Goal: Task Accomplishment & Management: Use online tool/utility

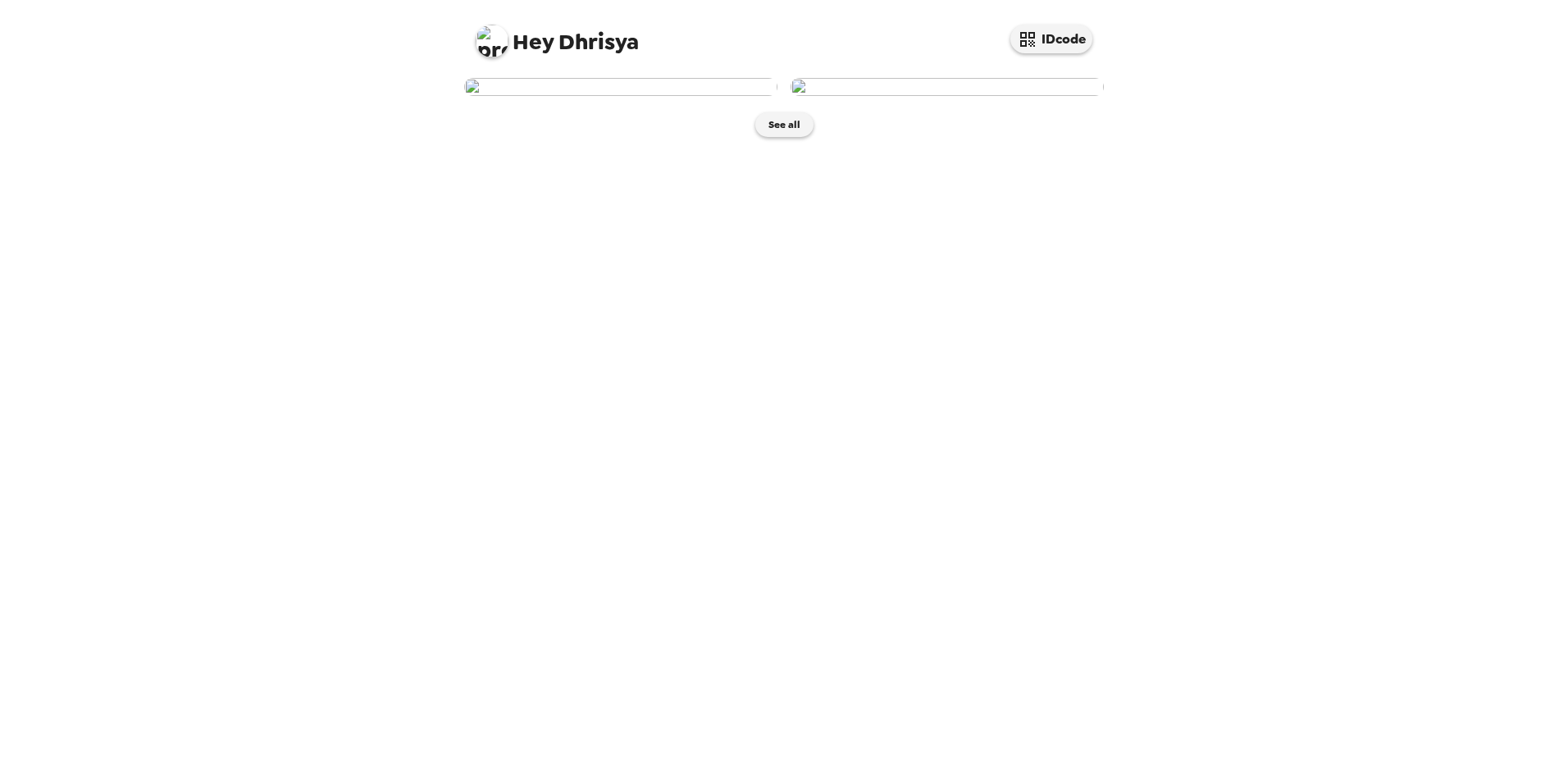
click at [699, 96] on img at bounding box center [621, 86] width 314 height 18
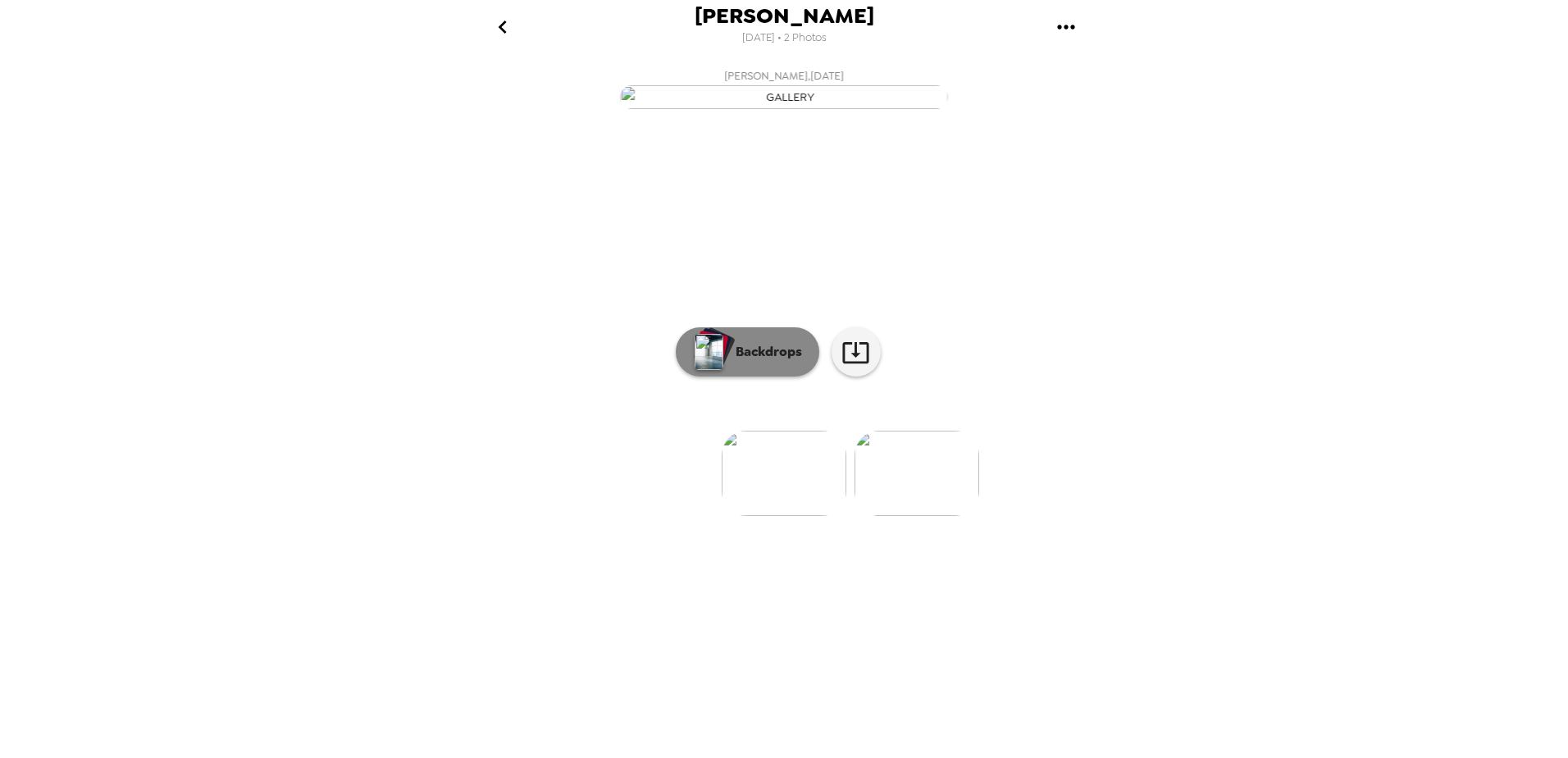
click at [734, 362] on p "Backdrops" at bounding box center [764, 352] width 75 height 20
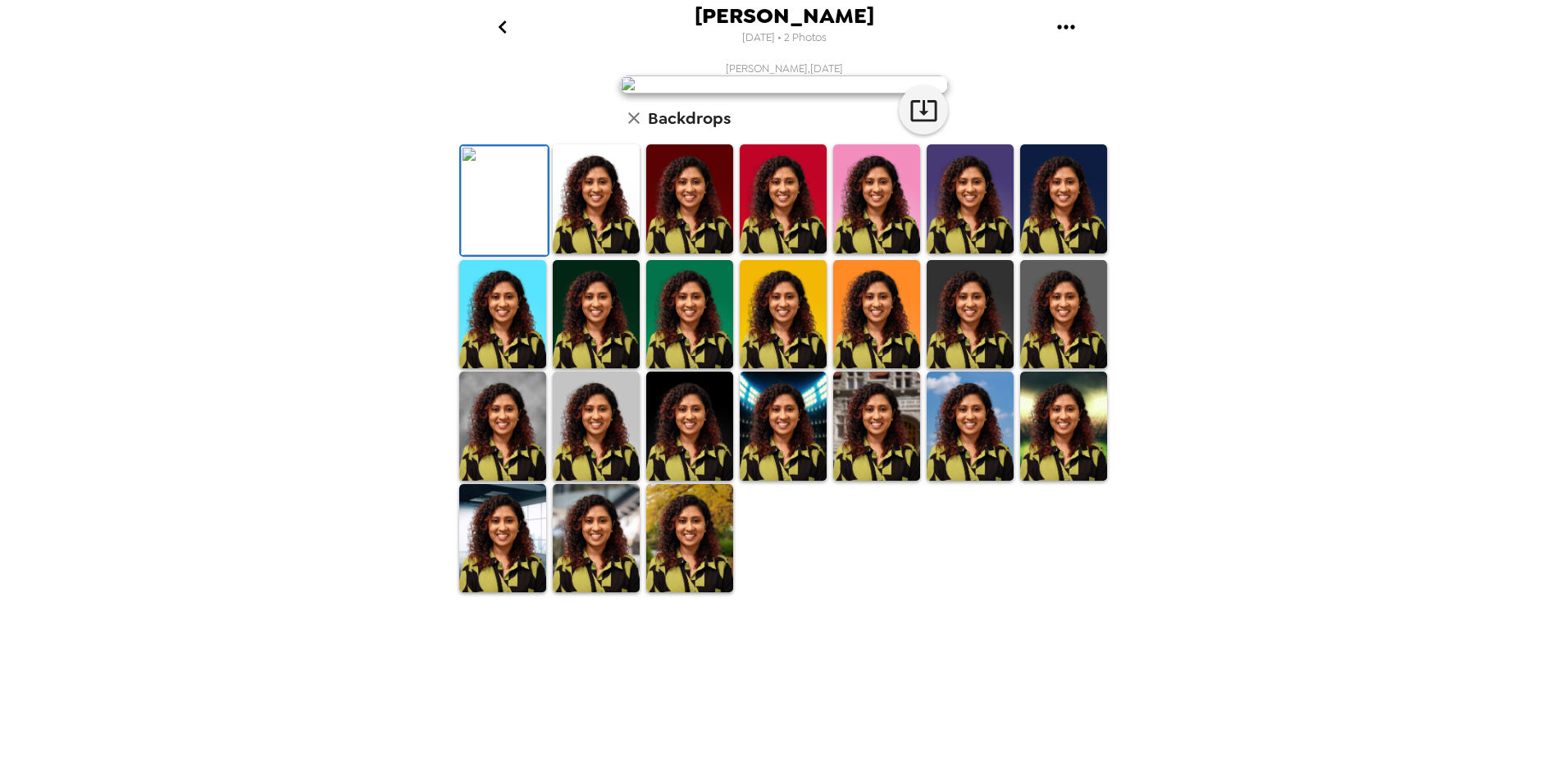
scroll to position [228, 0]
click at [690, 594] on img at bounding box center [690, 538] width 87 height 109
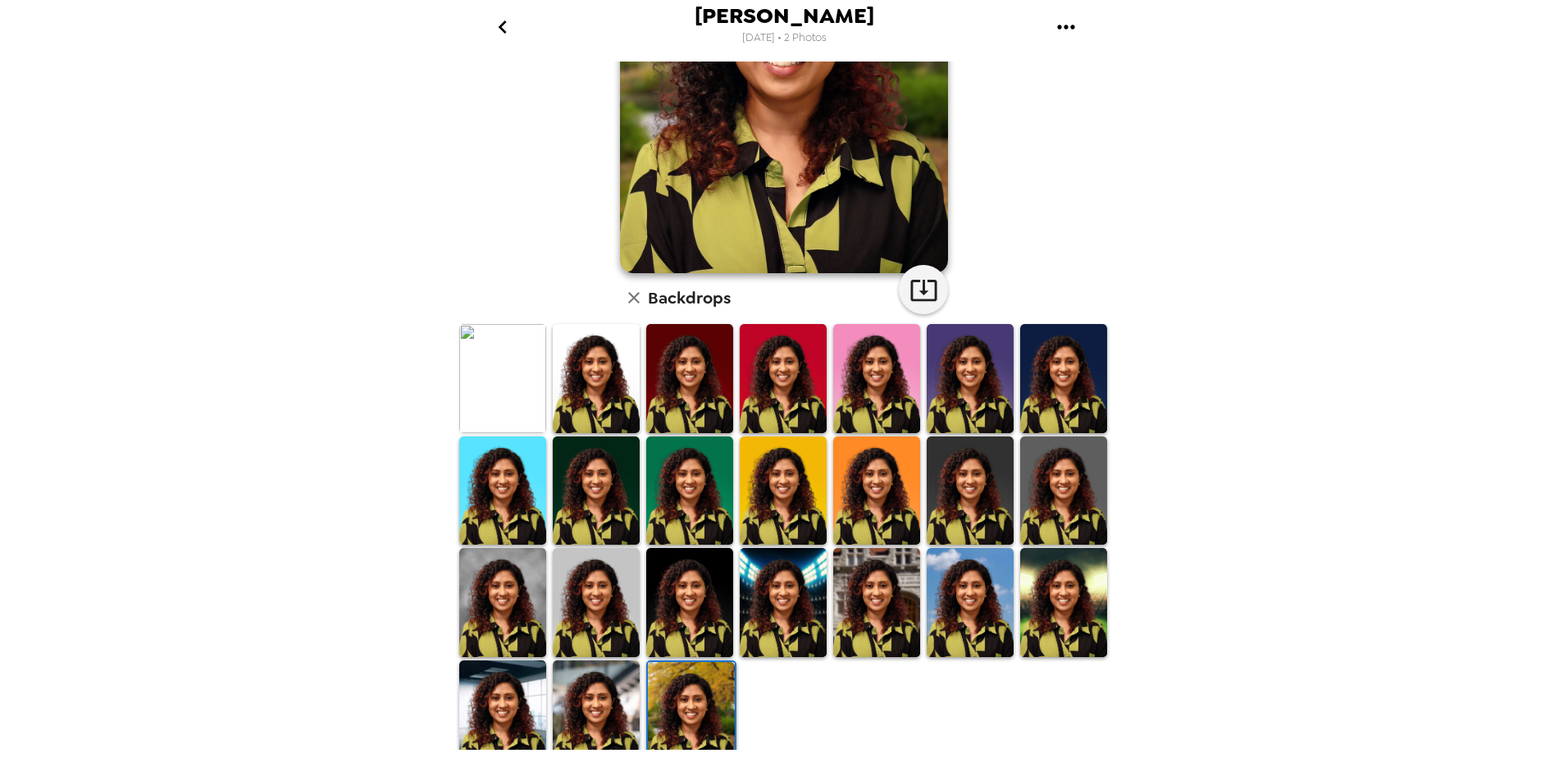
scroll to position [227, 0]
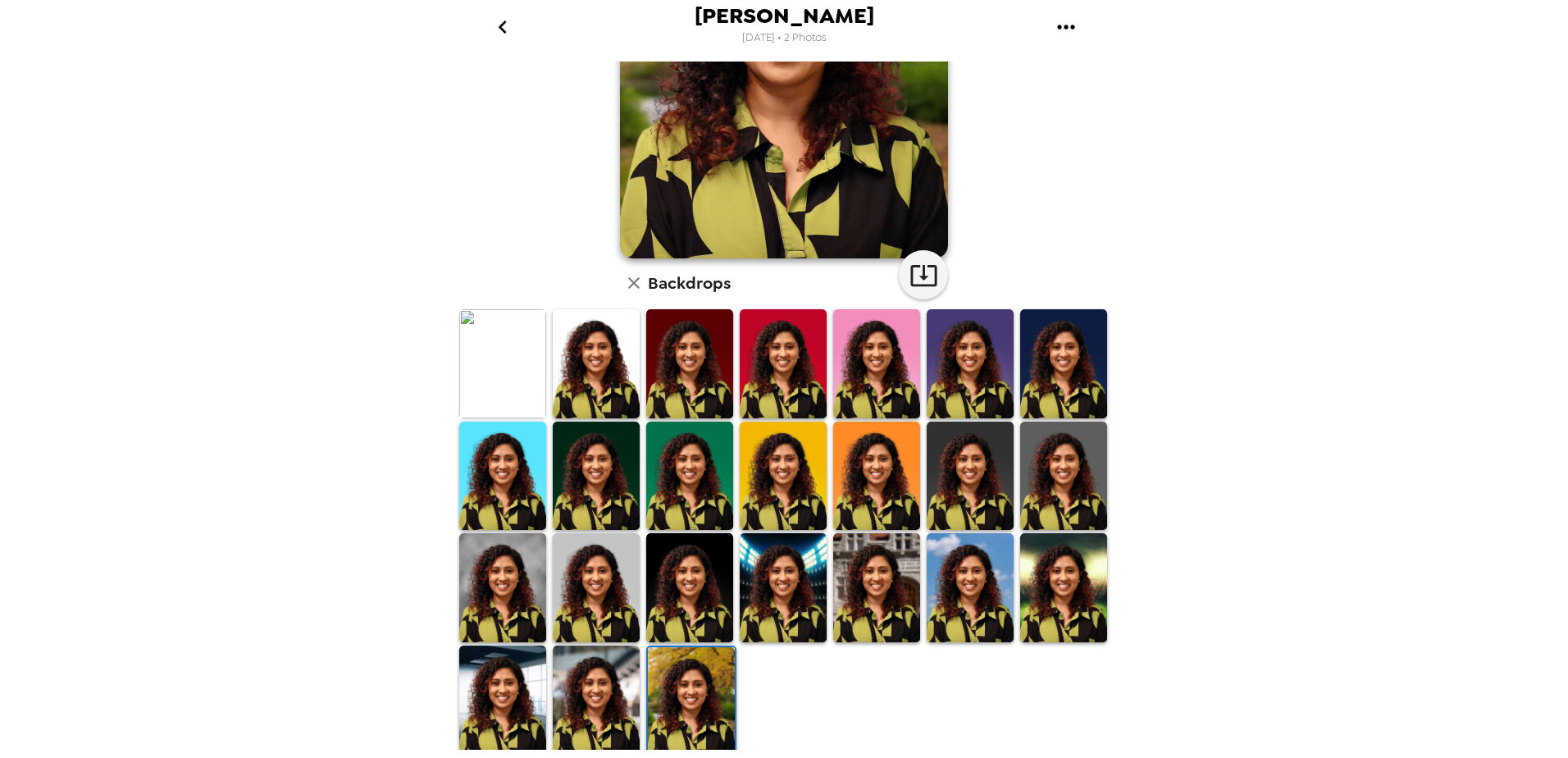
click at [619, 570] on img at bounding box center [596, 587] width 87 height 109
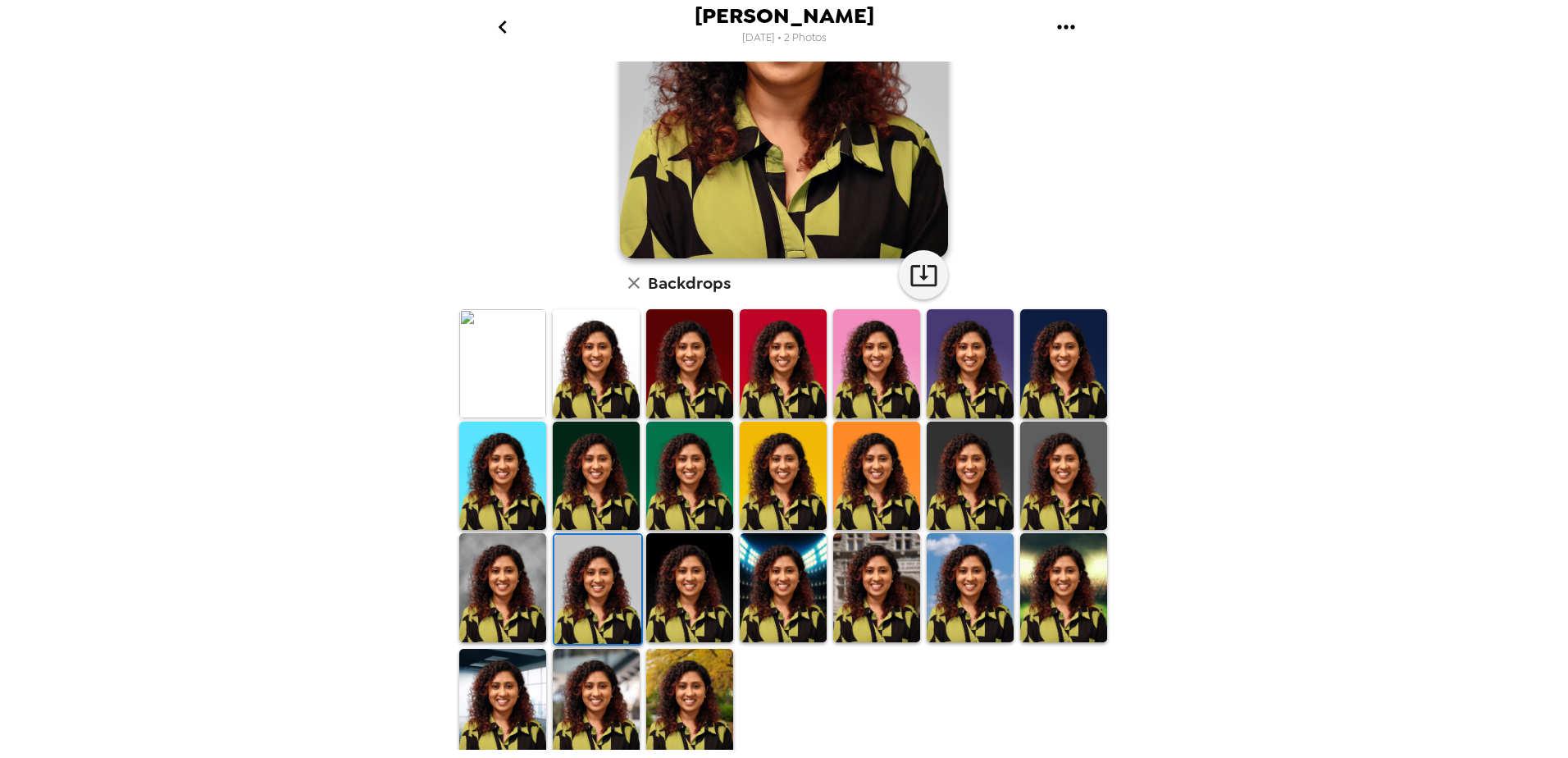
click at [707, 656] on img at bounding box center [690, 703] width 87 height 109
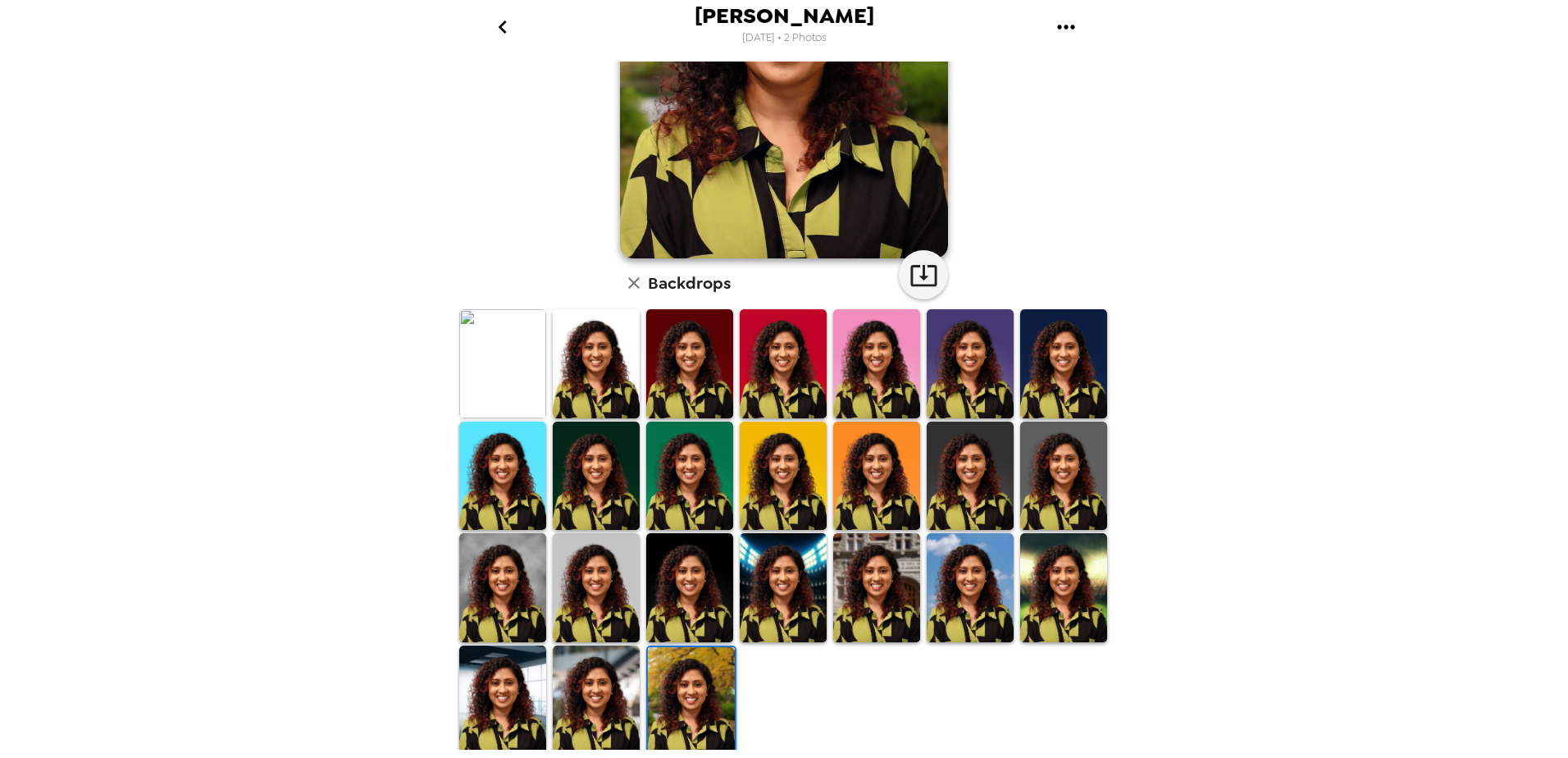
click at [605, 656] on img at bounding box center [596, 699] width 87 height 109
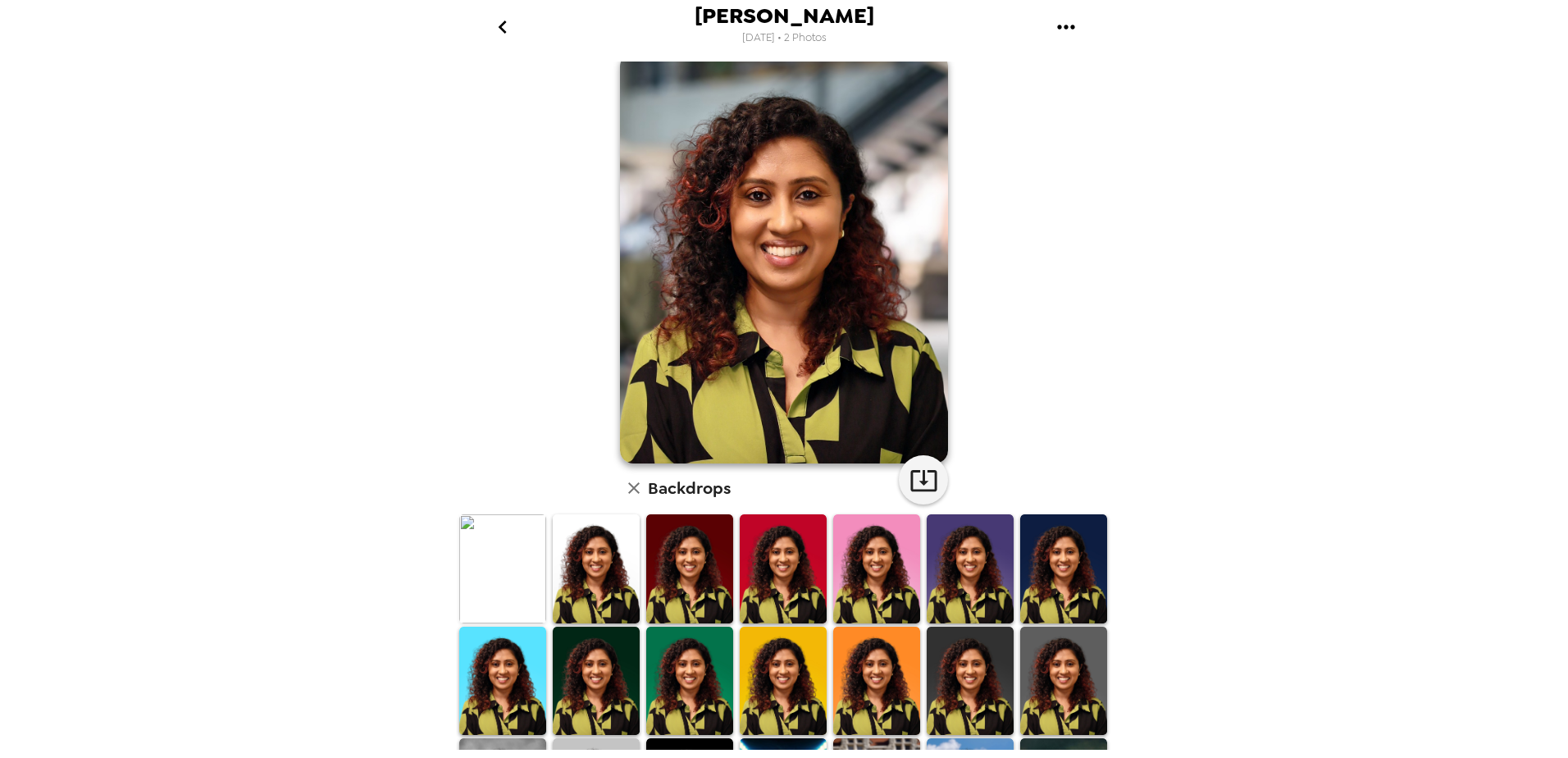
scroll to position [0, 0]
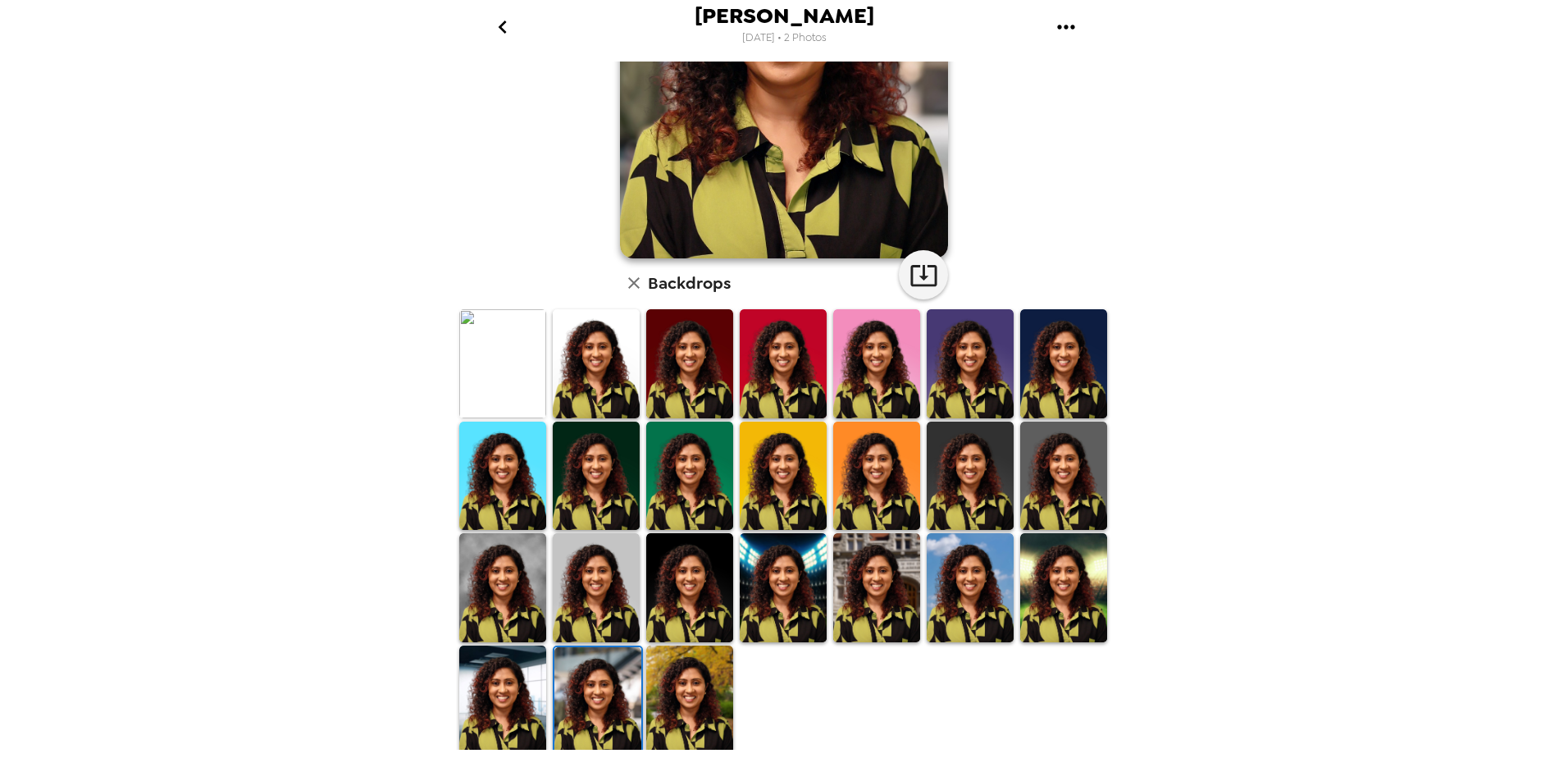
click at [706, 682] on img at bounding box center [690, 699] width 87 height 109
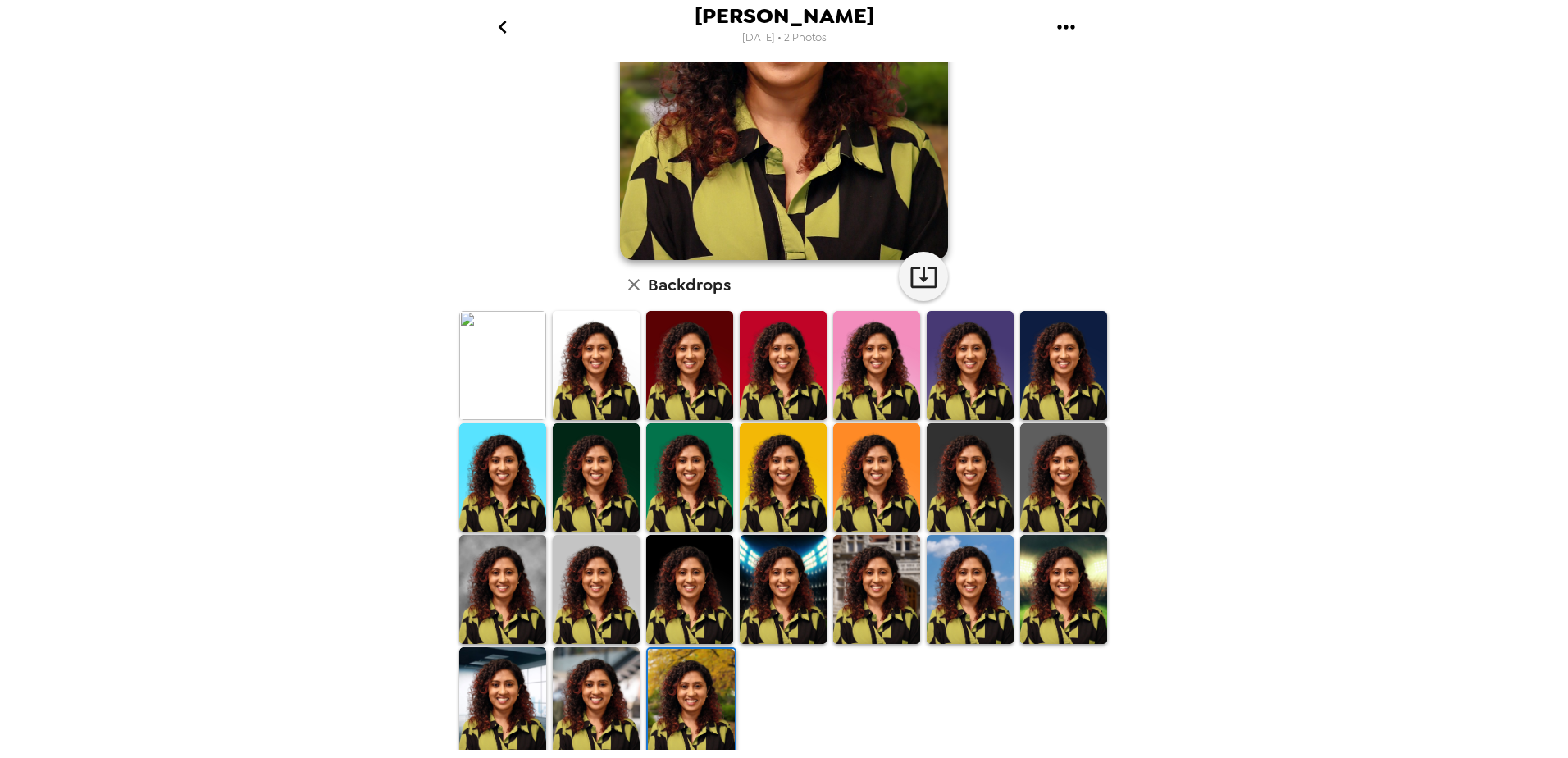
scroll to position [227, 0]
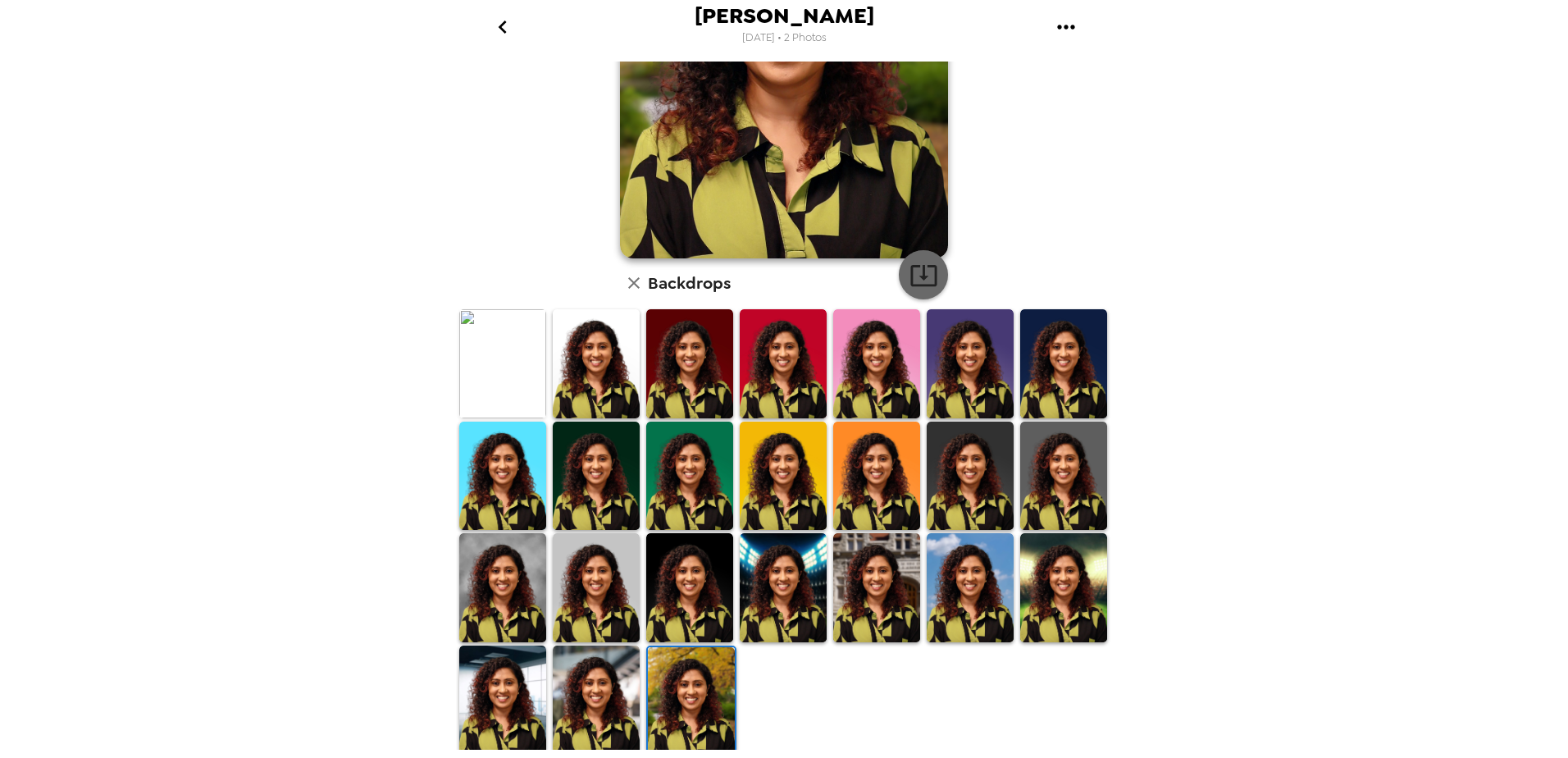
click at [914, 267] on icon "button" at bounding box center [924, 275] width 28 height 28
click at [483, 350] on img at bounding box center [503, 363] width 87 height 109
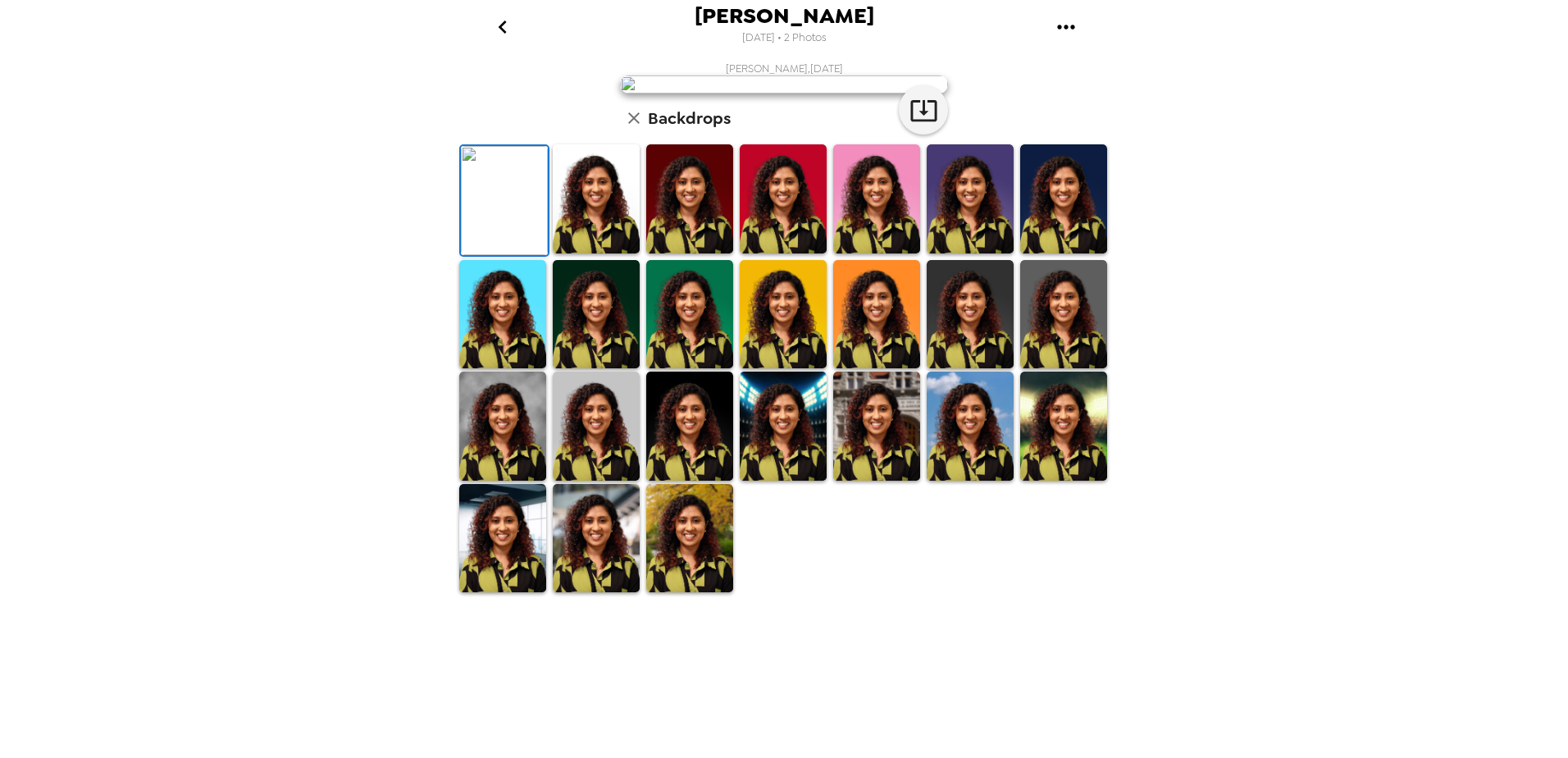
scroll to position [228, 0]
click at [802, 370] on img at bounding box center [783, 314] width 87 height 109
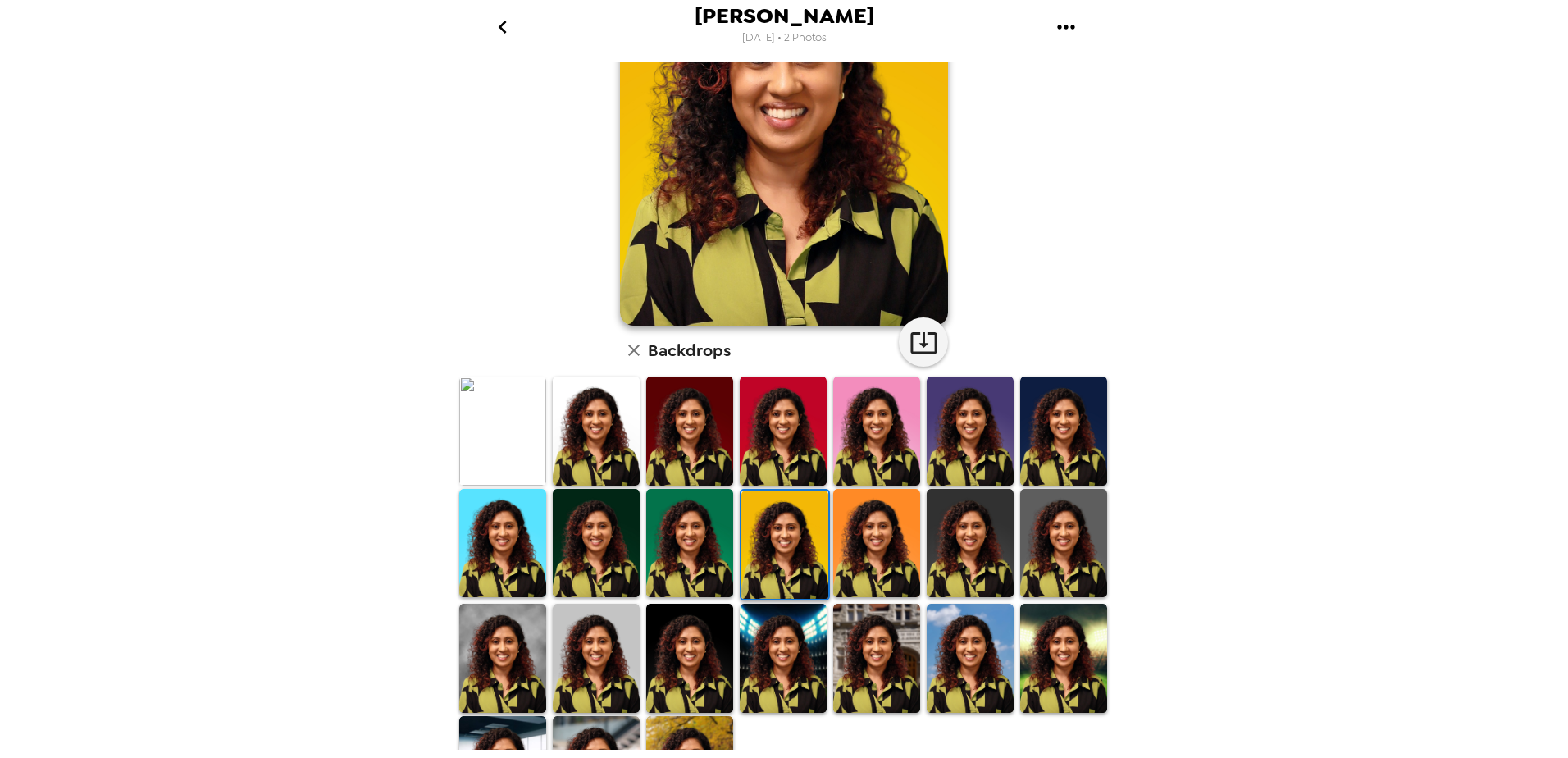
scroll to position [227, 0]
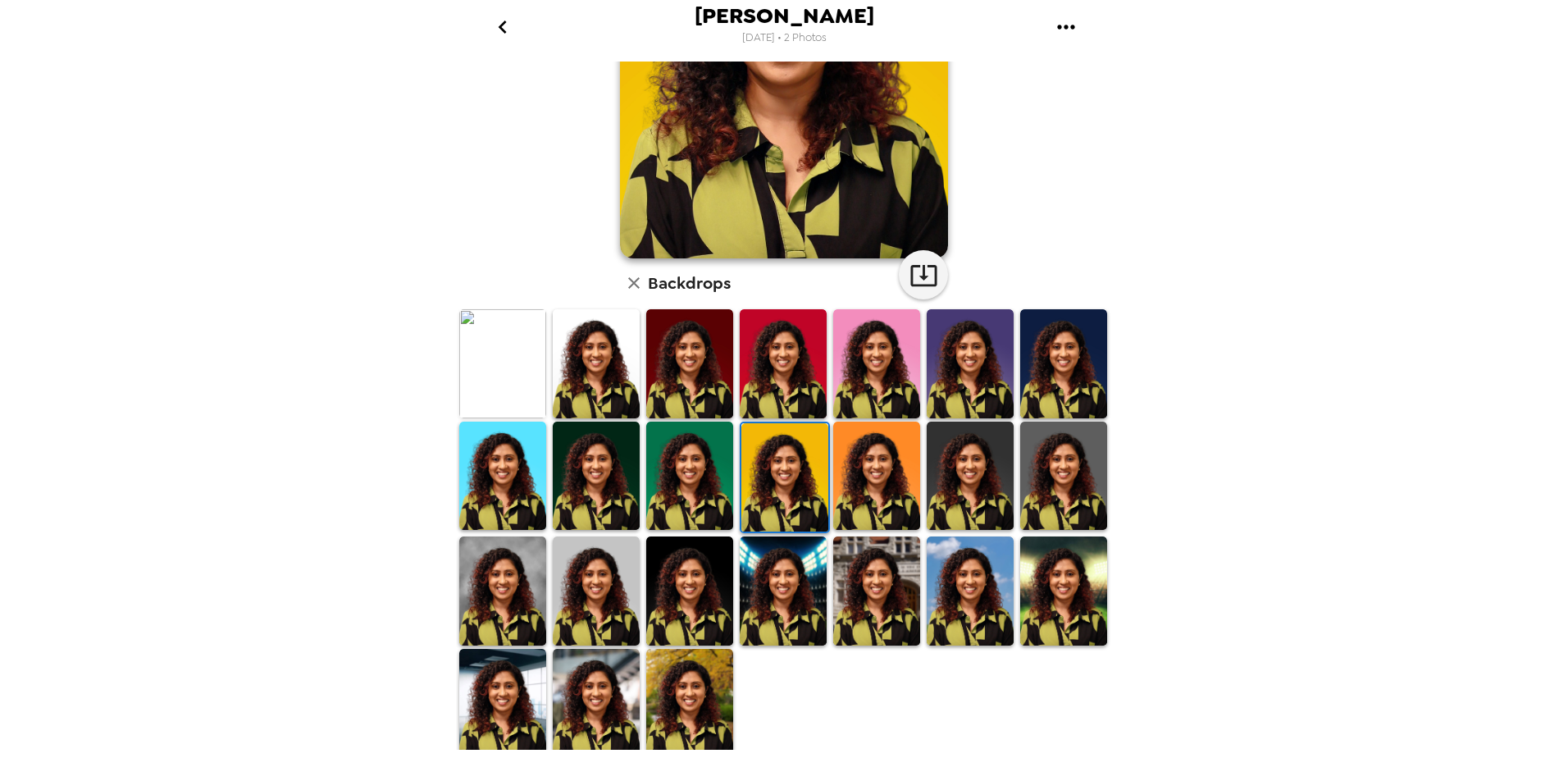
click at [507, 570] on img at bounding box center [503, 591] width 87 height 109
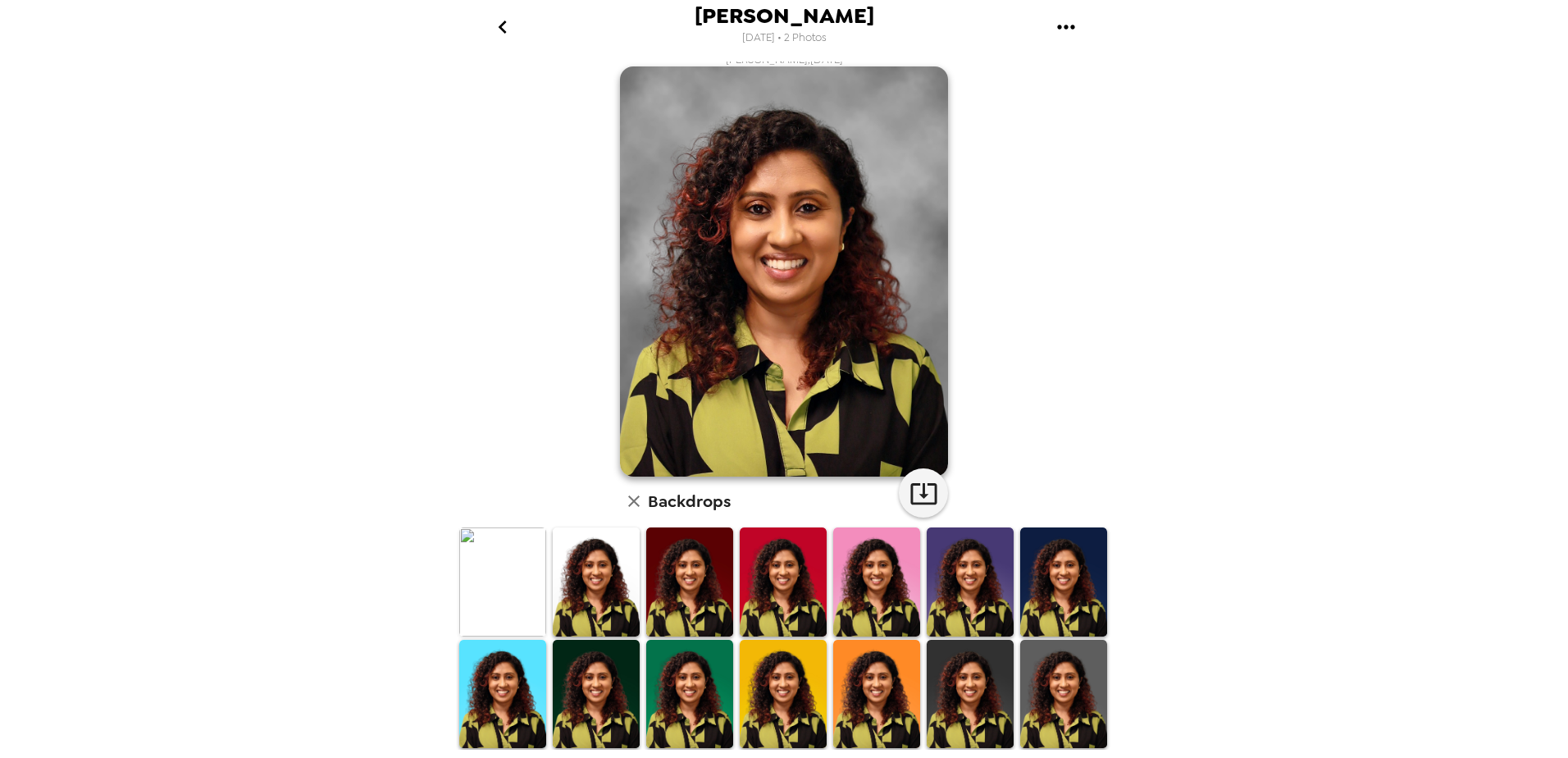
scroll to position [0, 0]
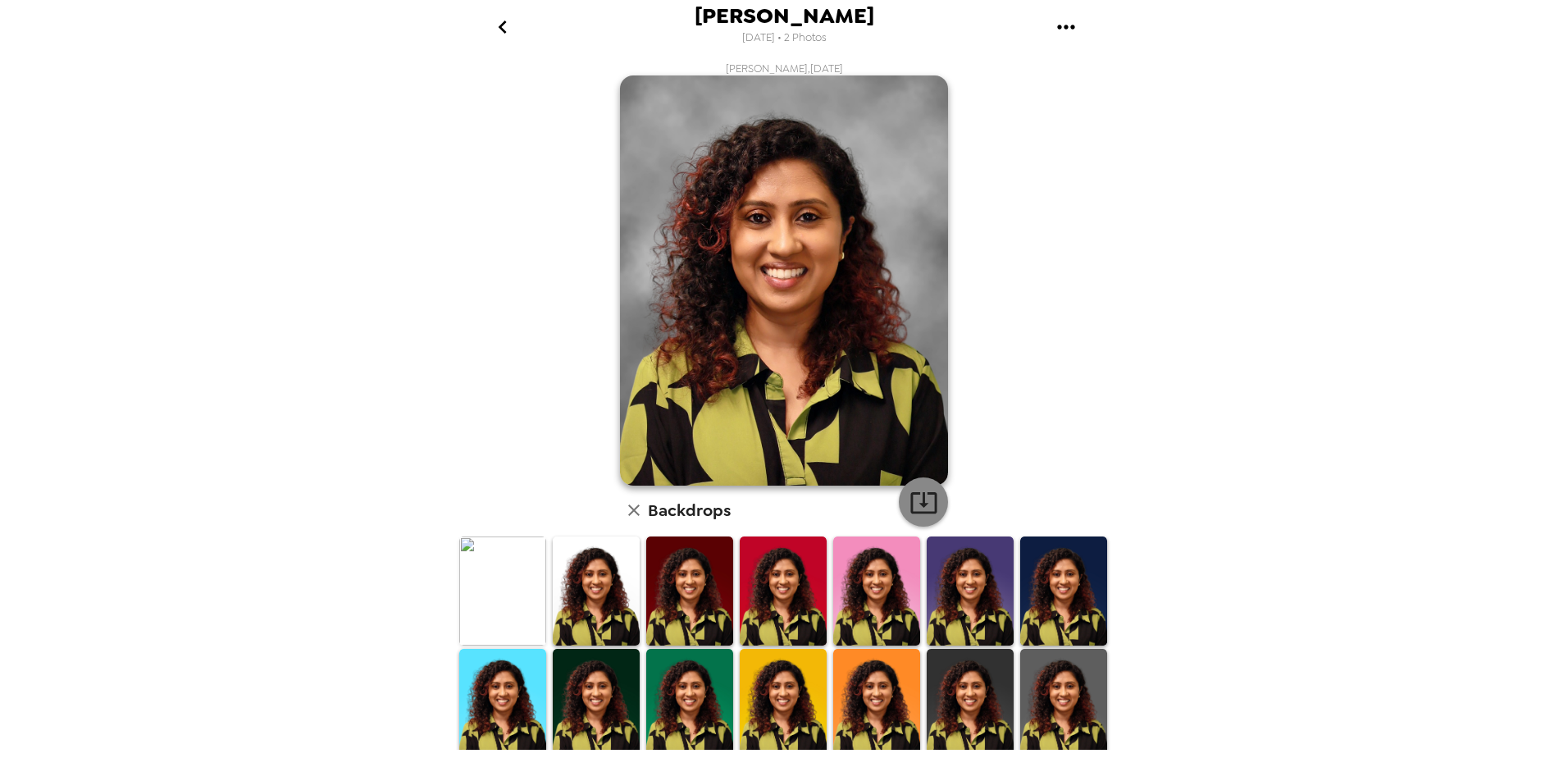
click at [929, 506] on icon "button" at bounding box center [924, 503] width 26 height 22
click at [1395, 261] on div "[PERSON_NAME] [DATE] • 2 Photos [PERSON_NAME] , [DATE] Backdrops" at bounding box center [784, 379] width 1568 height 758
